Goal: Task Accomplishment & Management: Manage account settings

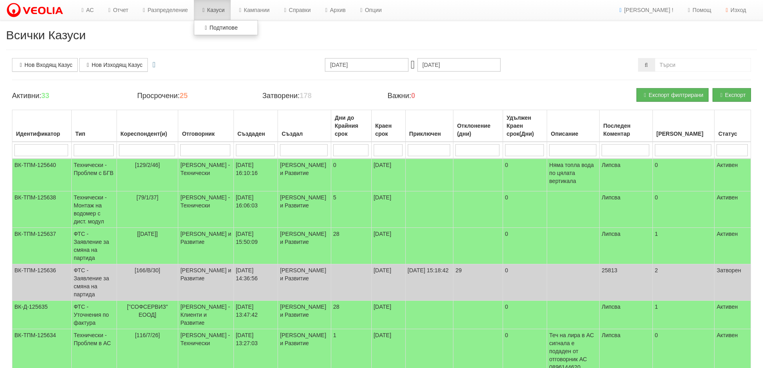
click at [214, 7] on link "Казуси" at bounding box center [212, 10] width 37 height 20
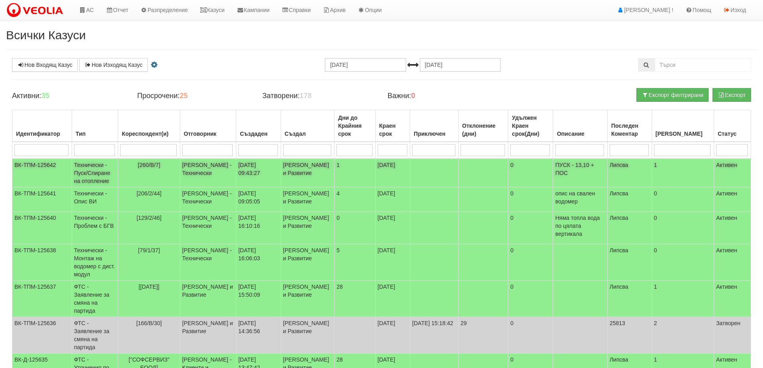
click at [160, 163] on span "[260/В/7]" at bounding box center [149, 165] width 22 height 6
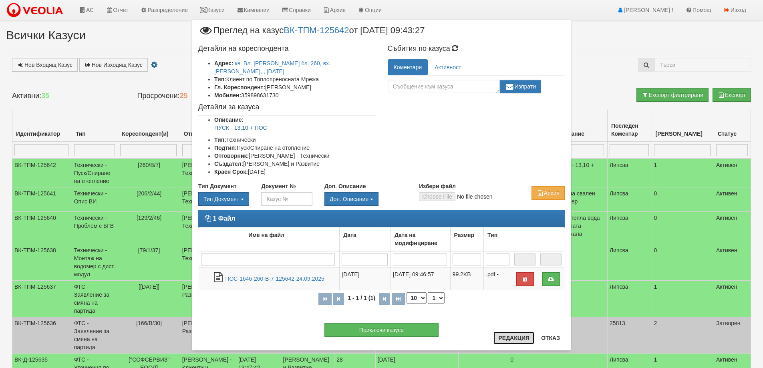
click at [511, 342] on button "Редакция" at bounding box center [513, 338] width 41 height 13
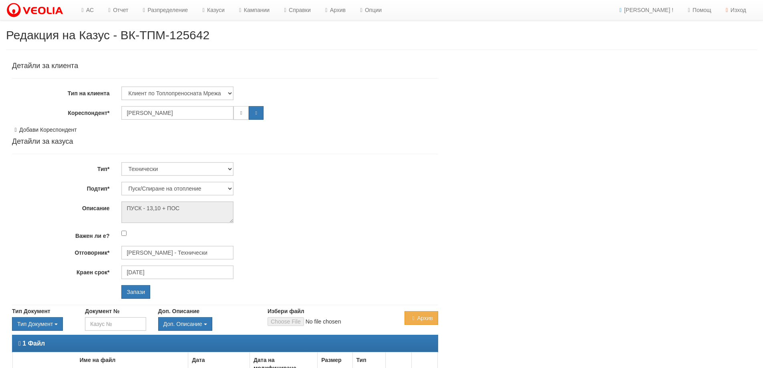
select select "Пуск/Спиране на отопление"
click at [155, 250] on input "[PERSON_NAME] - Технически" at bounding box center [177, 253] width 112 height 14
type input "b"
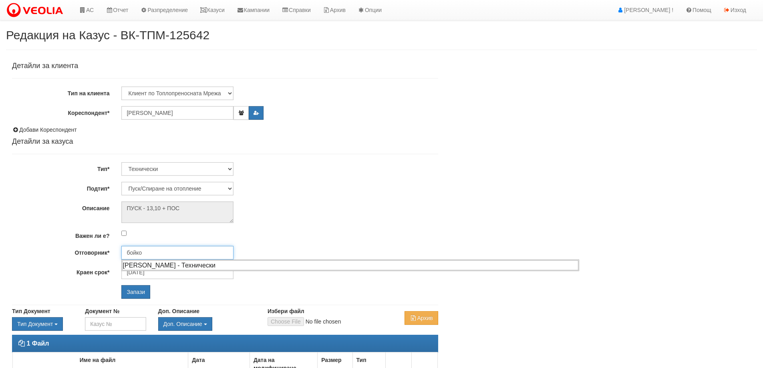
click at [157, 265] on div "[PERSON_NAME] - Технически" at bounding box center [350, 265] width 456 height 10
type input "[PERSON_NAME] - Технически"
click at [141, 292] on input "Запази" at bounding box center [135, 292] width 29 height 14
